Goal: Information Seeking & Learning: Learn about a topic

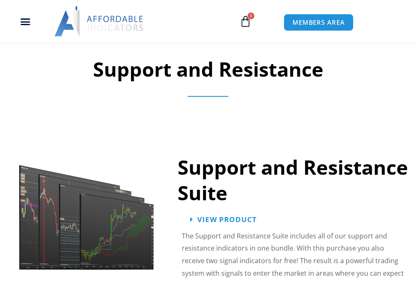
scroll to position [743, 0]
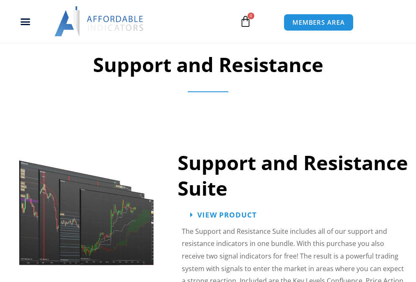
click at [87, 206] on img at bounding box center [86, 206] width 137 height 118
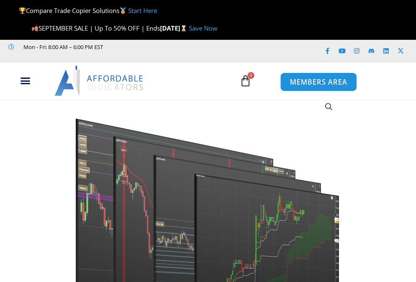
click at [318, 82] on span "MEMBERS AREA" at bounding box center [318, 81] width 57 height 7
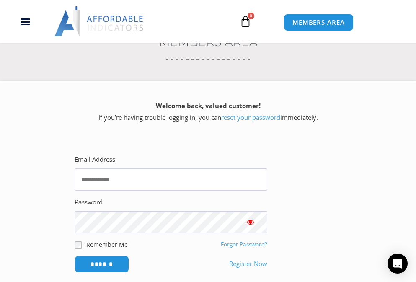
scroll to position [198, 0]
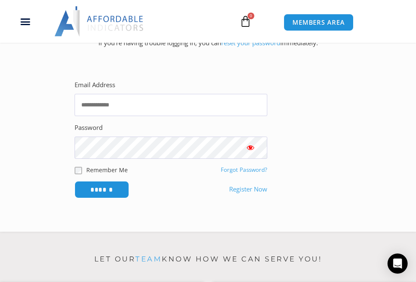
click at [99, 21] on img at bounding box center [99, 21] width 90 height 30
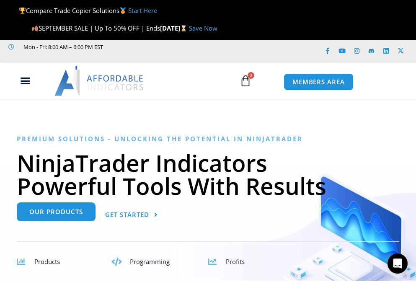
click at [56, 207] on link "Our Products" at bounding box center [56, 212] width 79 height 19
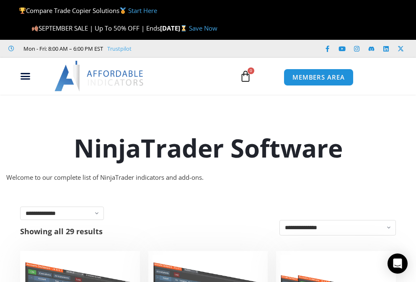
click at [245, 76] on icon at bounding box center [246, 76] width 12 height 12
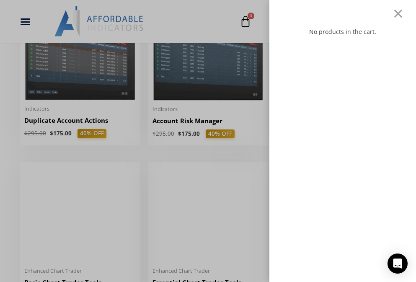
scroll to position [257, 0]
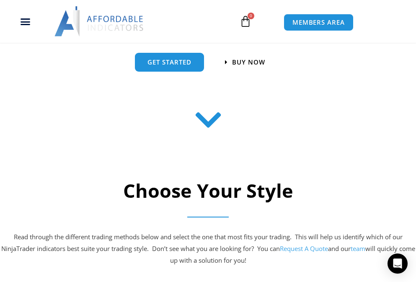
scroll to position [298, 0]
